Goal: Check status: Check status

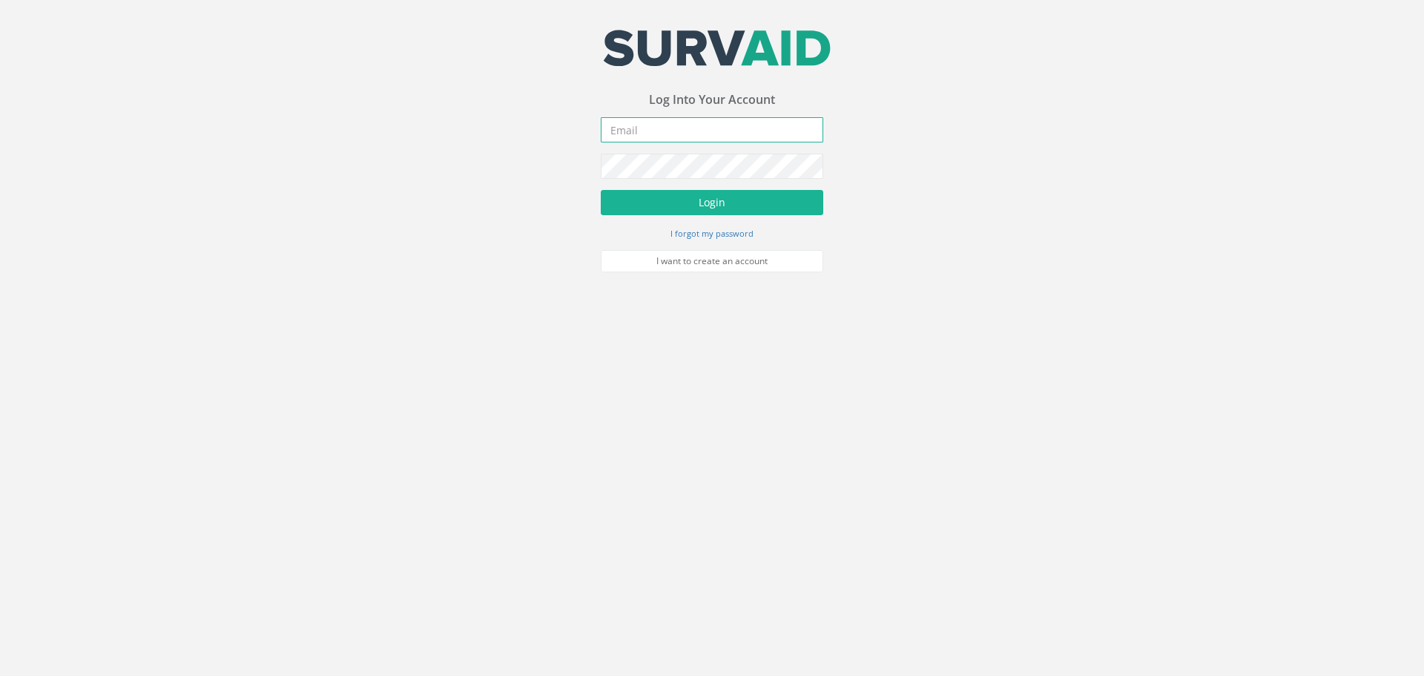
click at [701, 133] on input "email" at bounding box center [712, 129] width 222 height 25
type input "[EMAIL_ADDRESS][DOMAIN_NAME]"
click at [744, 198] on button "Login" at bounding box center [712, 202] width 222 height 25
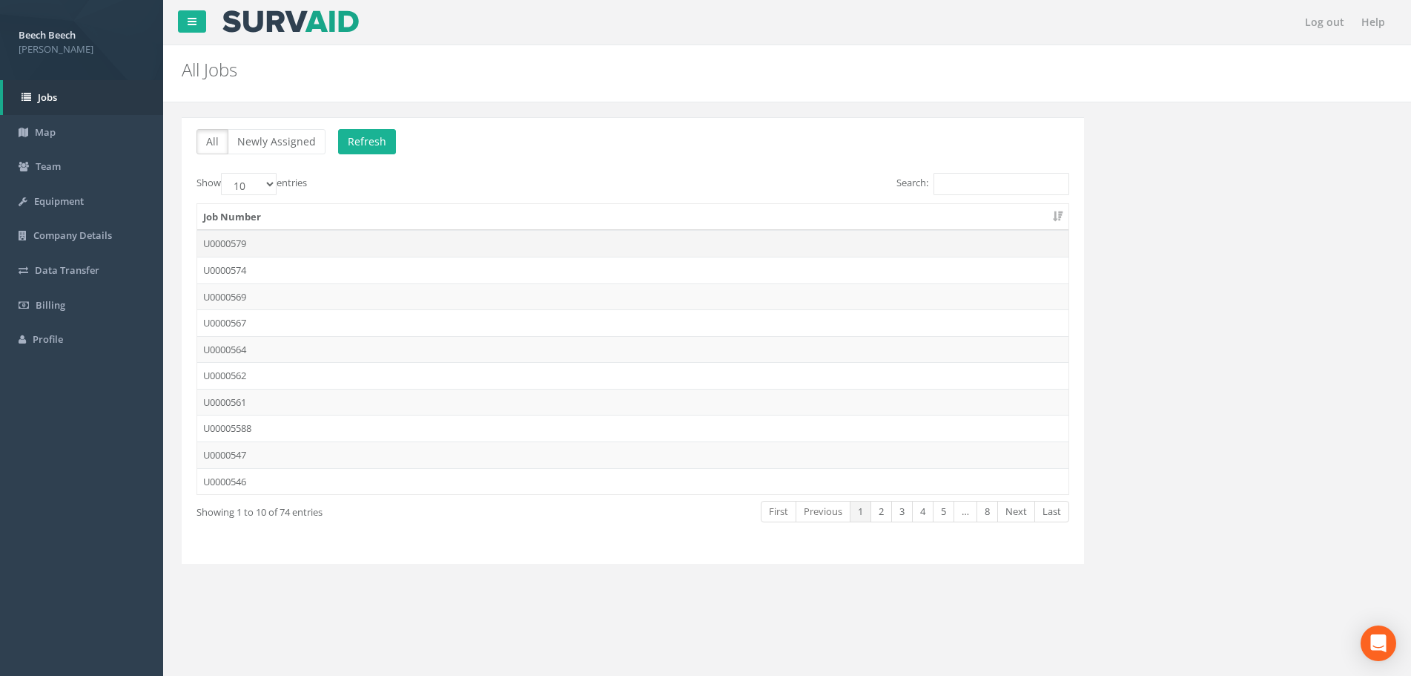
click at [243, 242] on td "U0000579" at bounding box center [632, 243] width 871 height 27
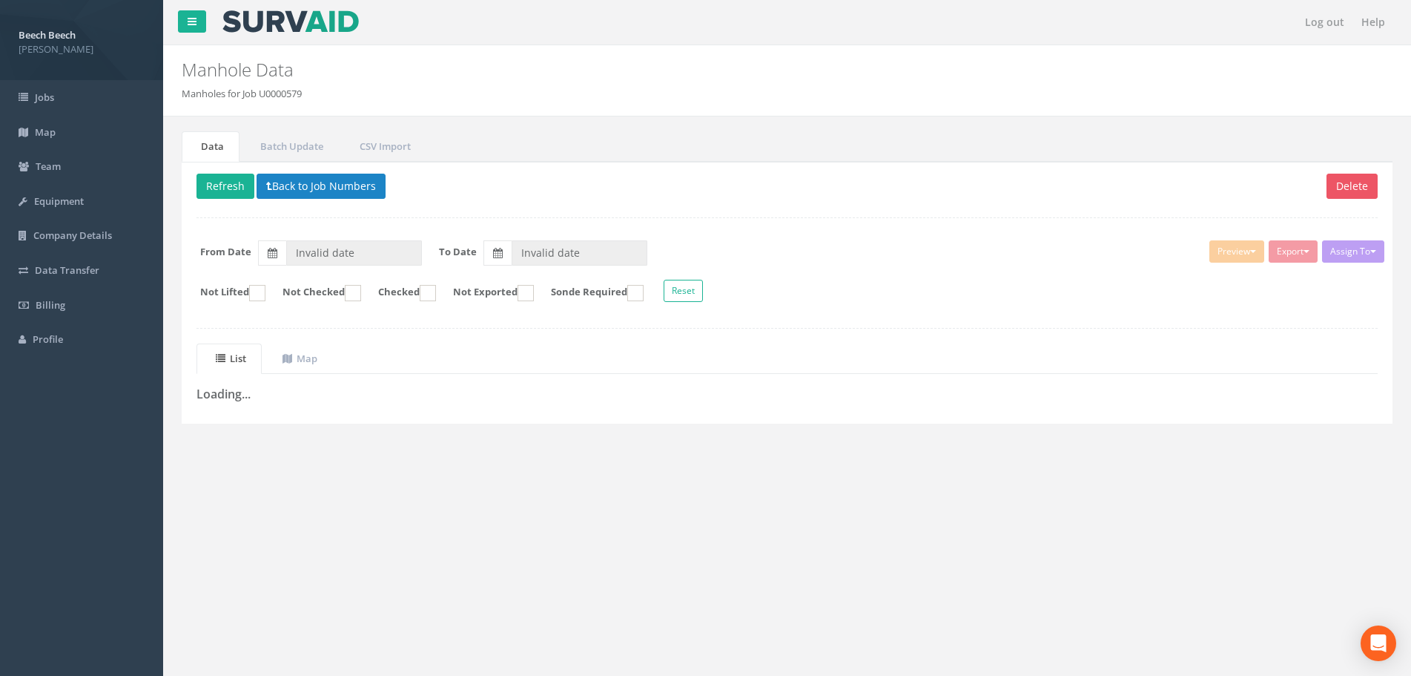
type input "[DATE]"
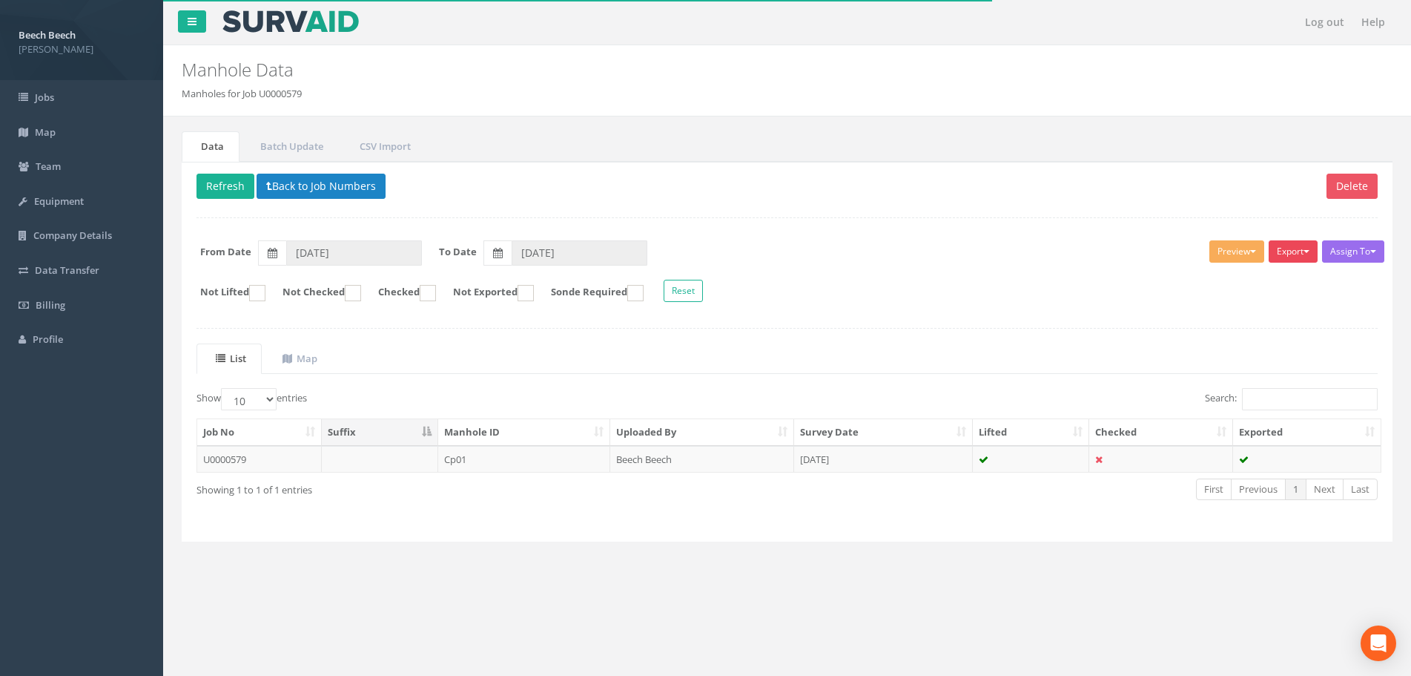
click at [1305, 251] on span "button" at bounding box center [1307, 251] width 6 height 3
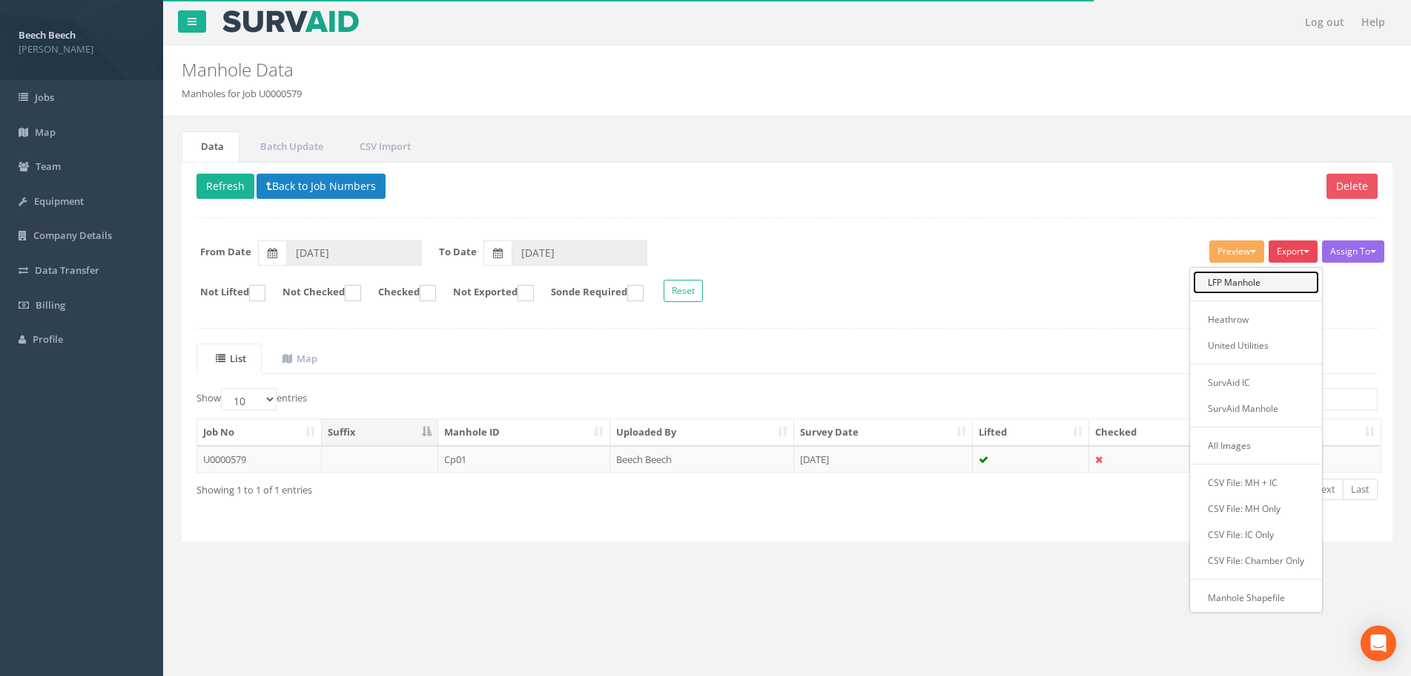
click at [1253, 284] on link "LFP Manhole" at bounding box center [1256, 282] width 126 height 23
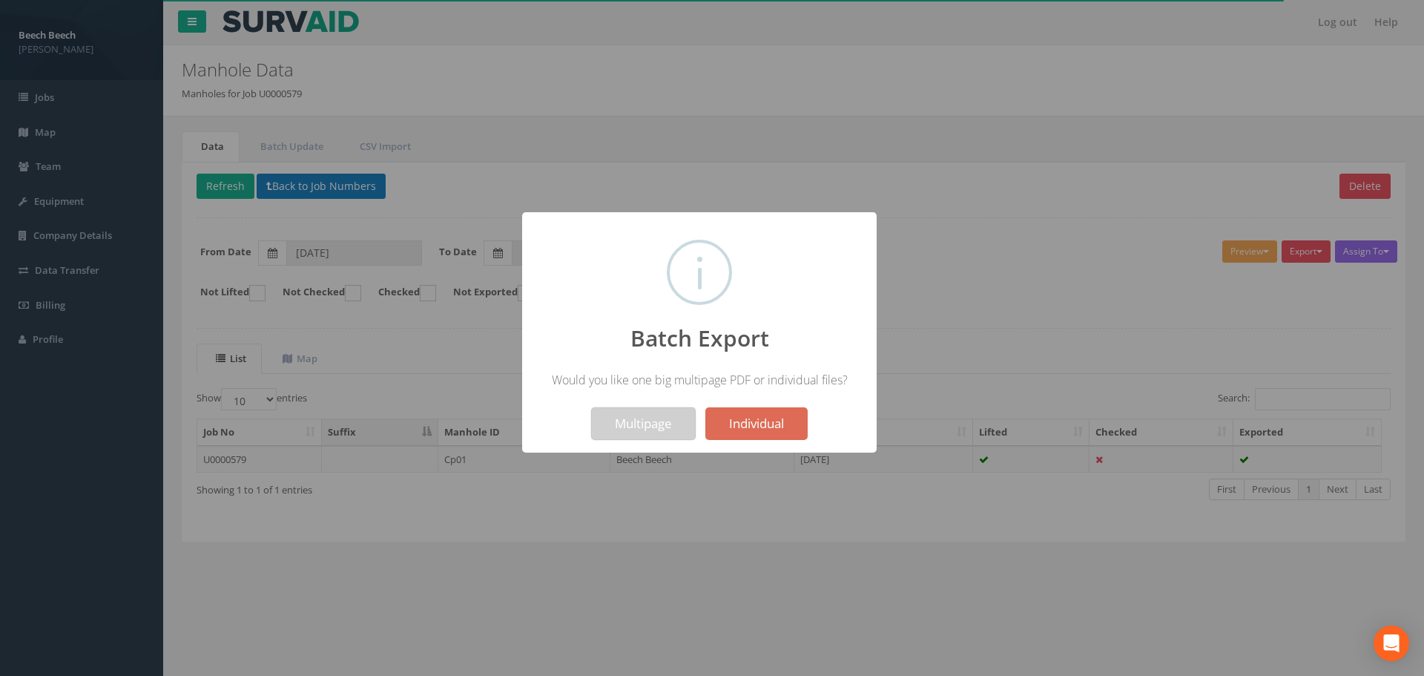
drag, startPoint x: 607, startPoint y: 421, endPoint x: 620, endPoint y: 415, distance: 14.9
click at [607, 423] on button "Multipage" at bounding box center [643, 423] width 105 height 33
